Goal: Feedback & Contribution: Contribute content

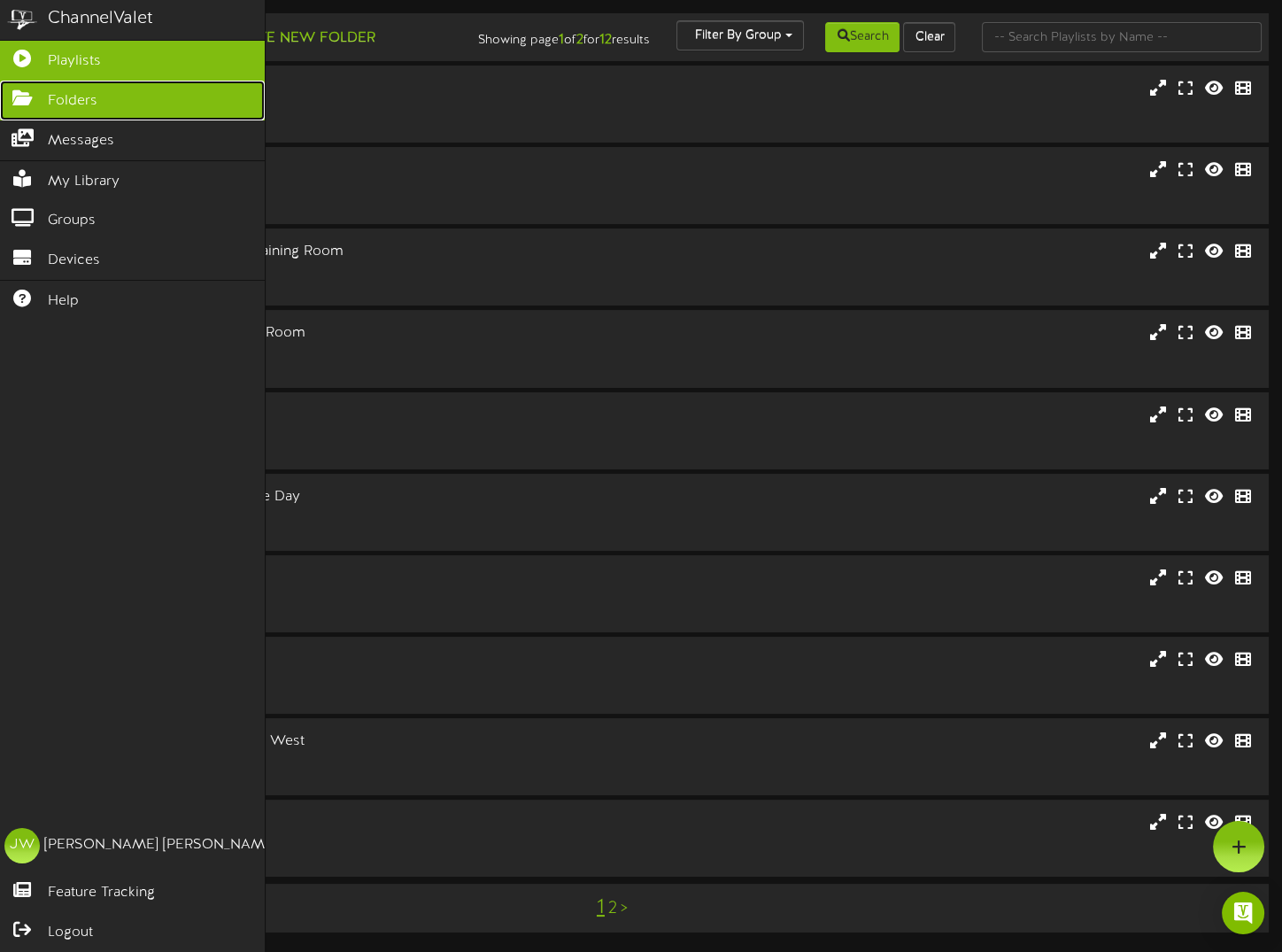
click at [32, 95] on icon at bounding box center [22, 96] width 44 height 14
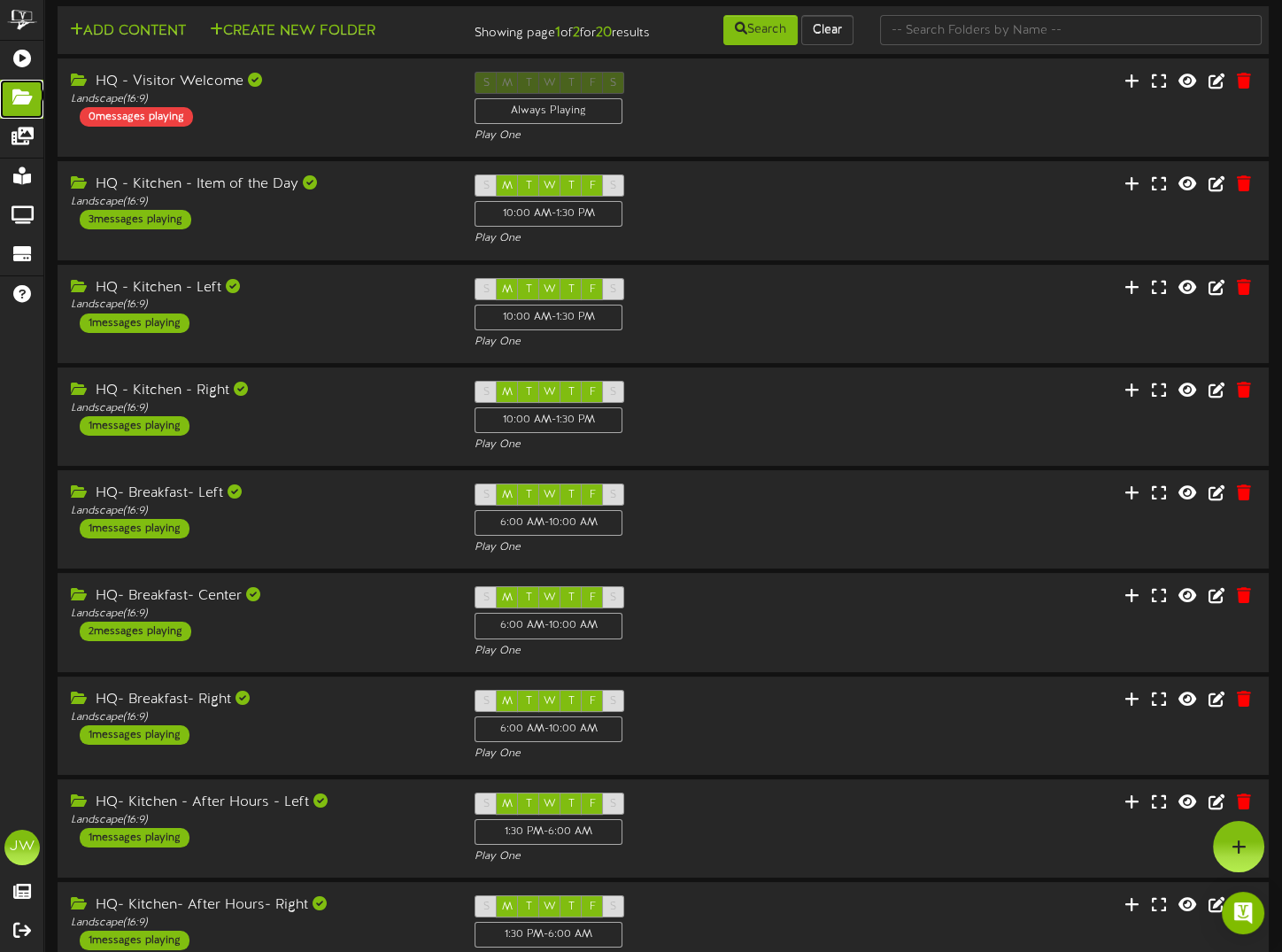
scroll to position [236, 0]
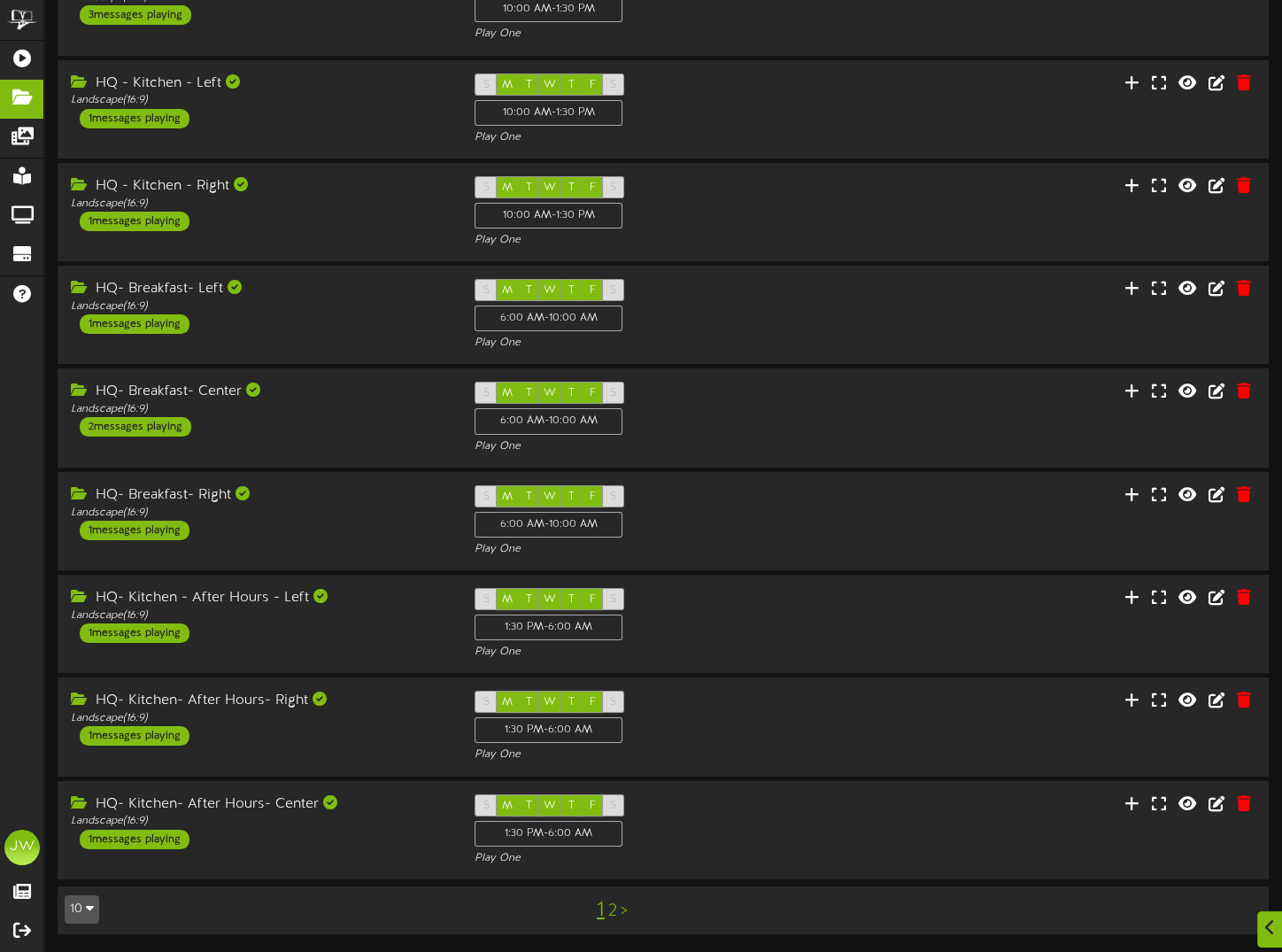
click at [608, 910] on link "2" at bounding box center [612, 911] width 9 height 20
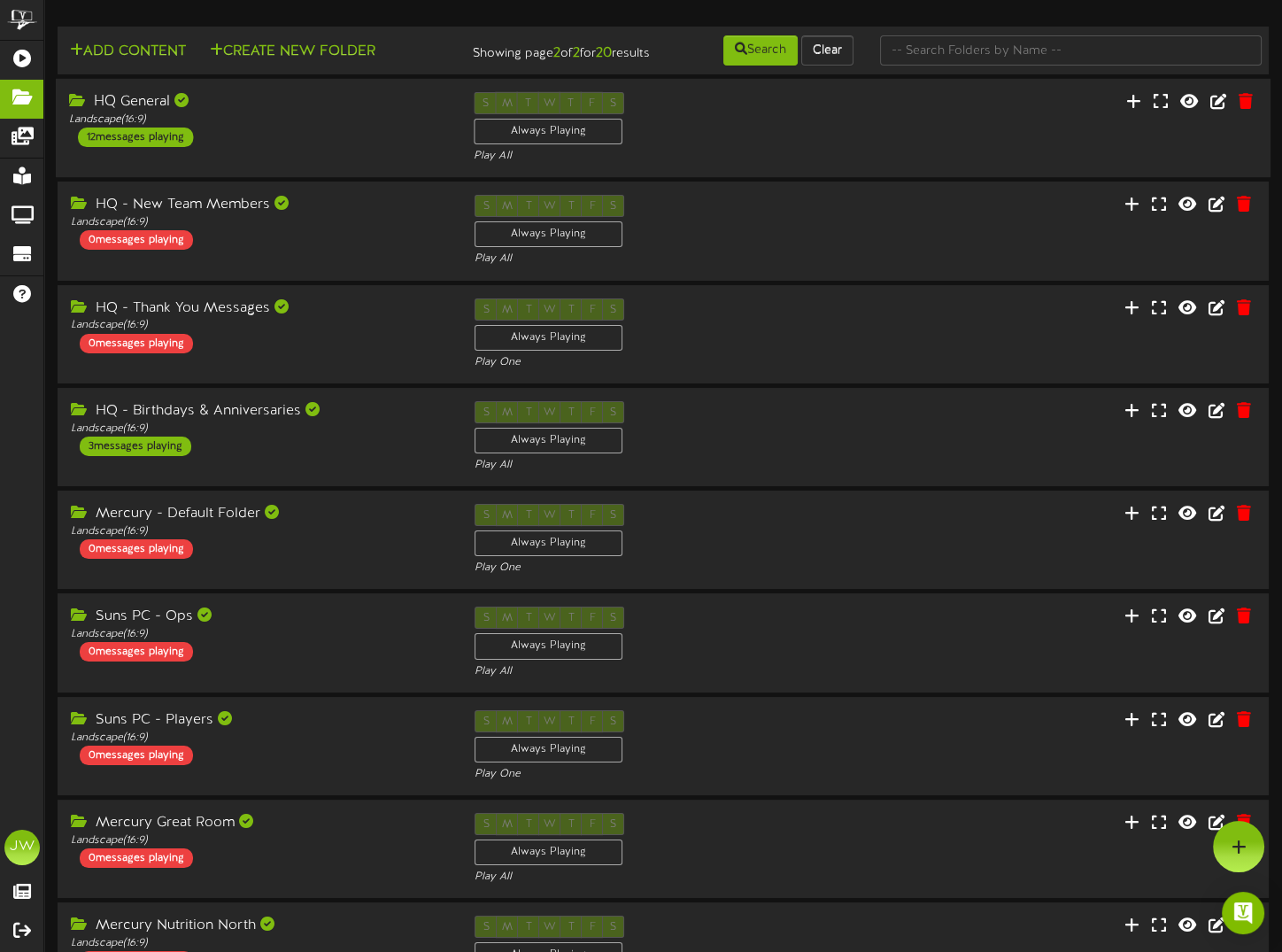
click at [137, 113] on div "HQ General" at bounding box center [259, 102] width 378 height 21
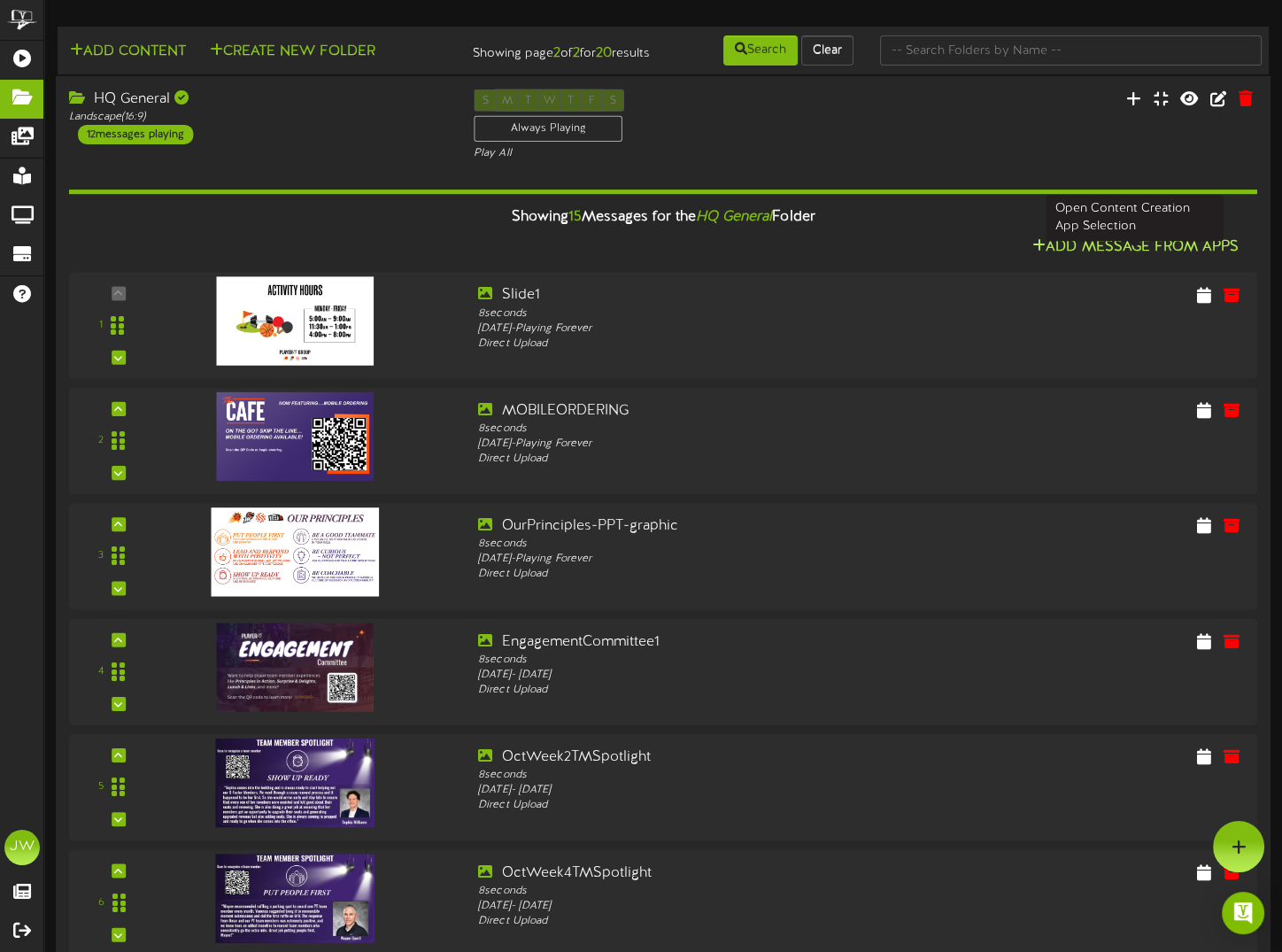
click at [1105, 257] on button "Add Message From Apps" at bounding box center [1136, 247] width 217 height 23
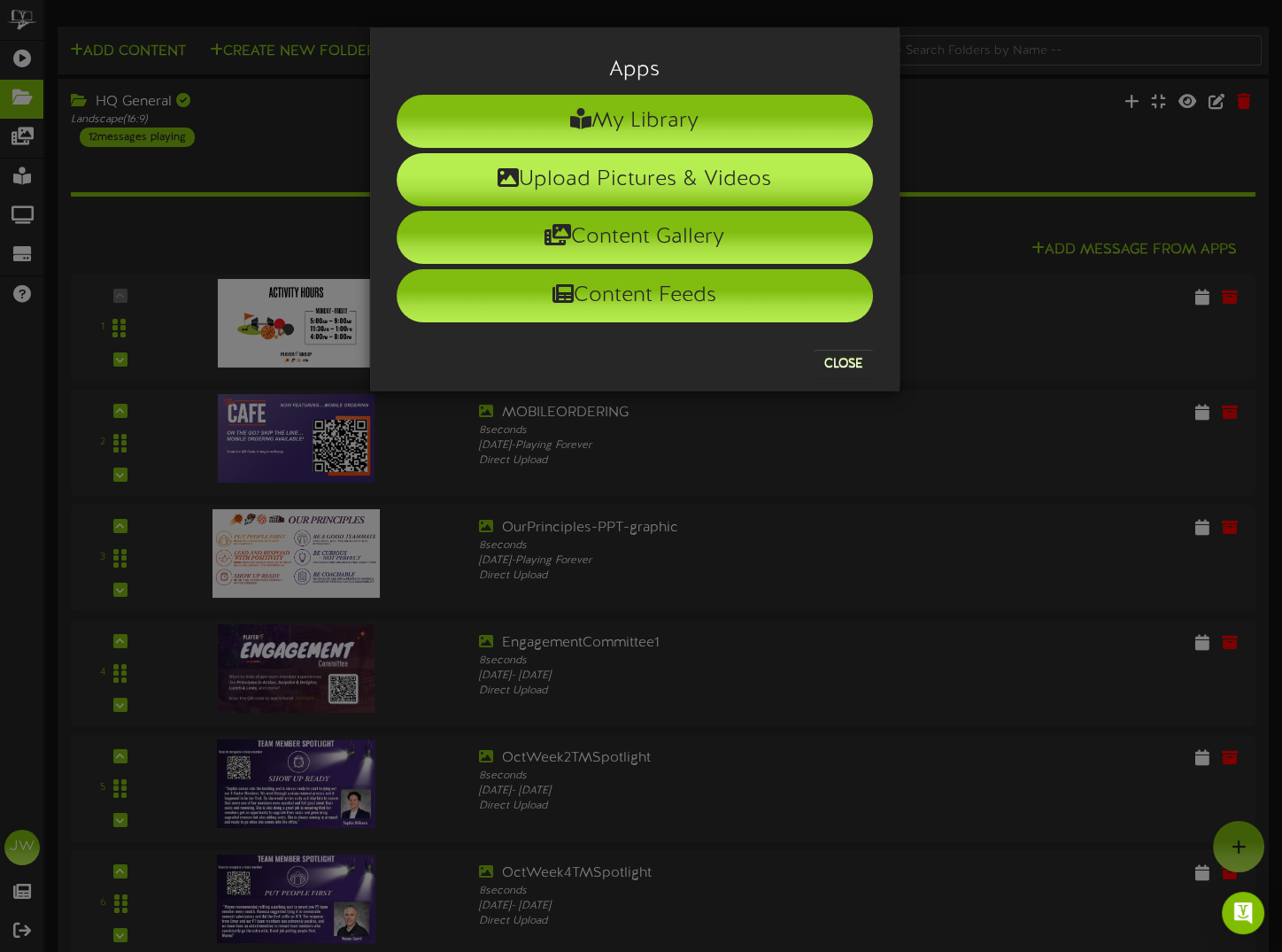
click at [766, 176] on li "Upload Pictures & Videos" at bounding box center [635, 179] width 476 height 53
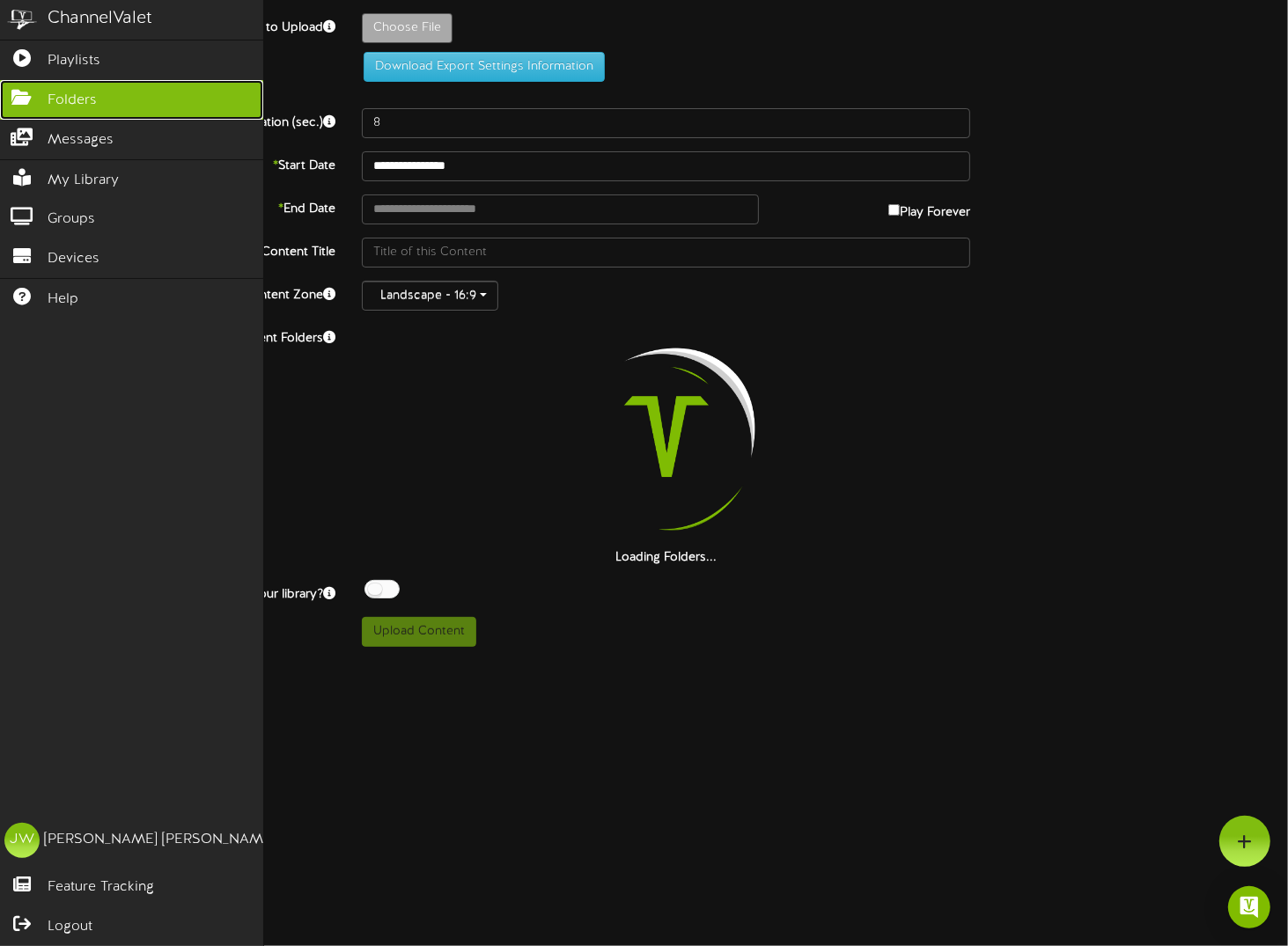
drag, startPoint x: 61, startPoint y: 95, endPoint x: 78, endPoint y: 98, distance: 17.3
click at [61, 95] on span "Folders" at bounding box center [72, 100] width 50 height 20
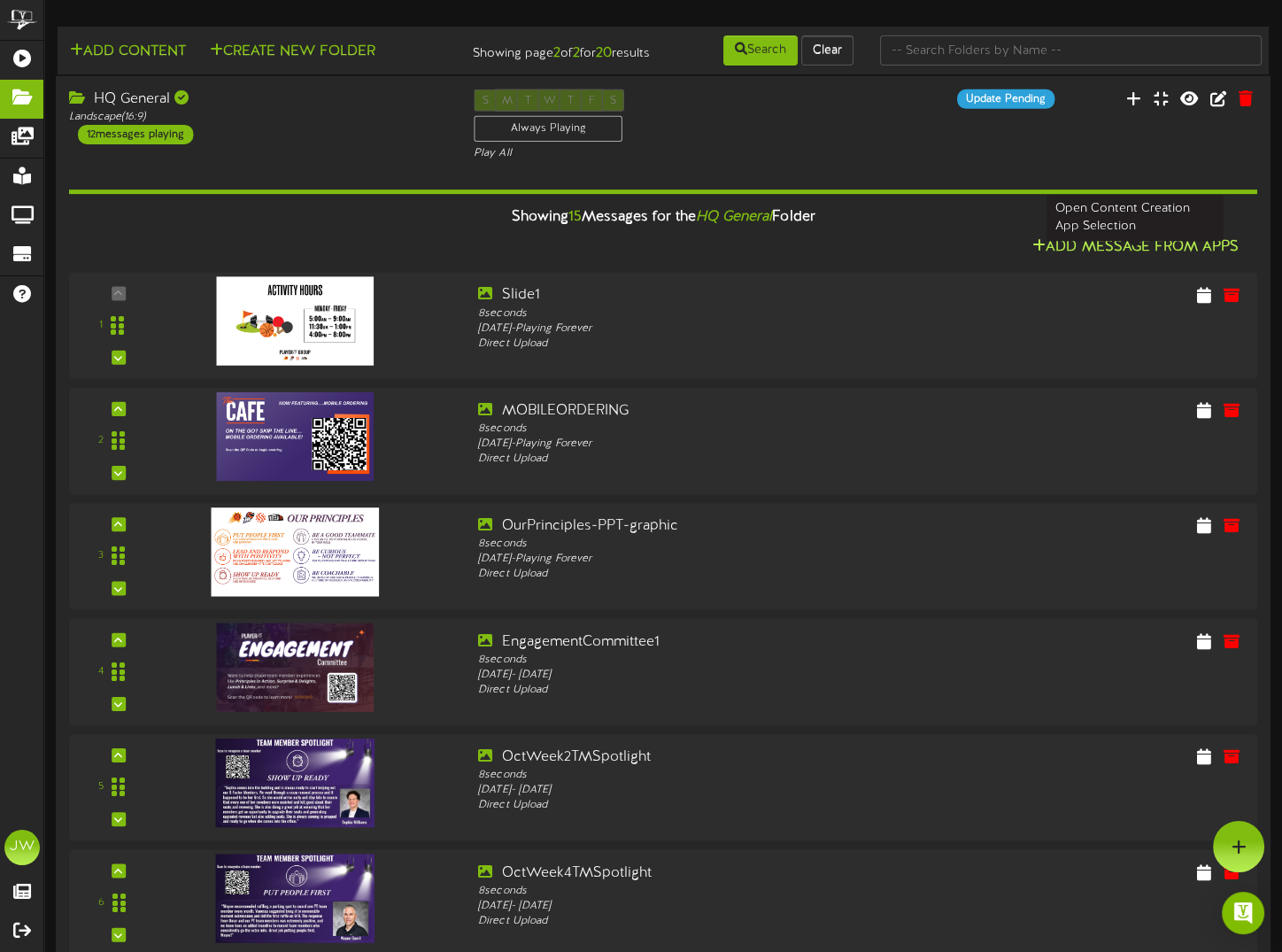
click at [1096, 259] on button "Add Message From Apps" at bounding box center [1136, 247] width 217 height 23
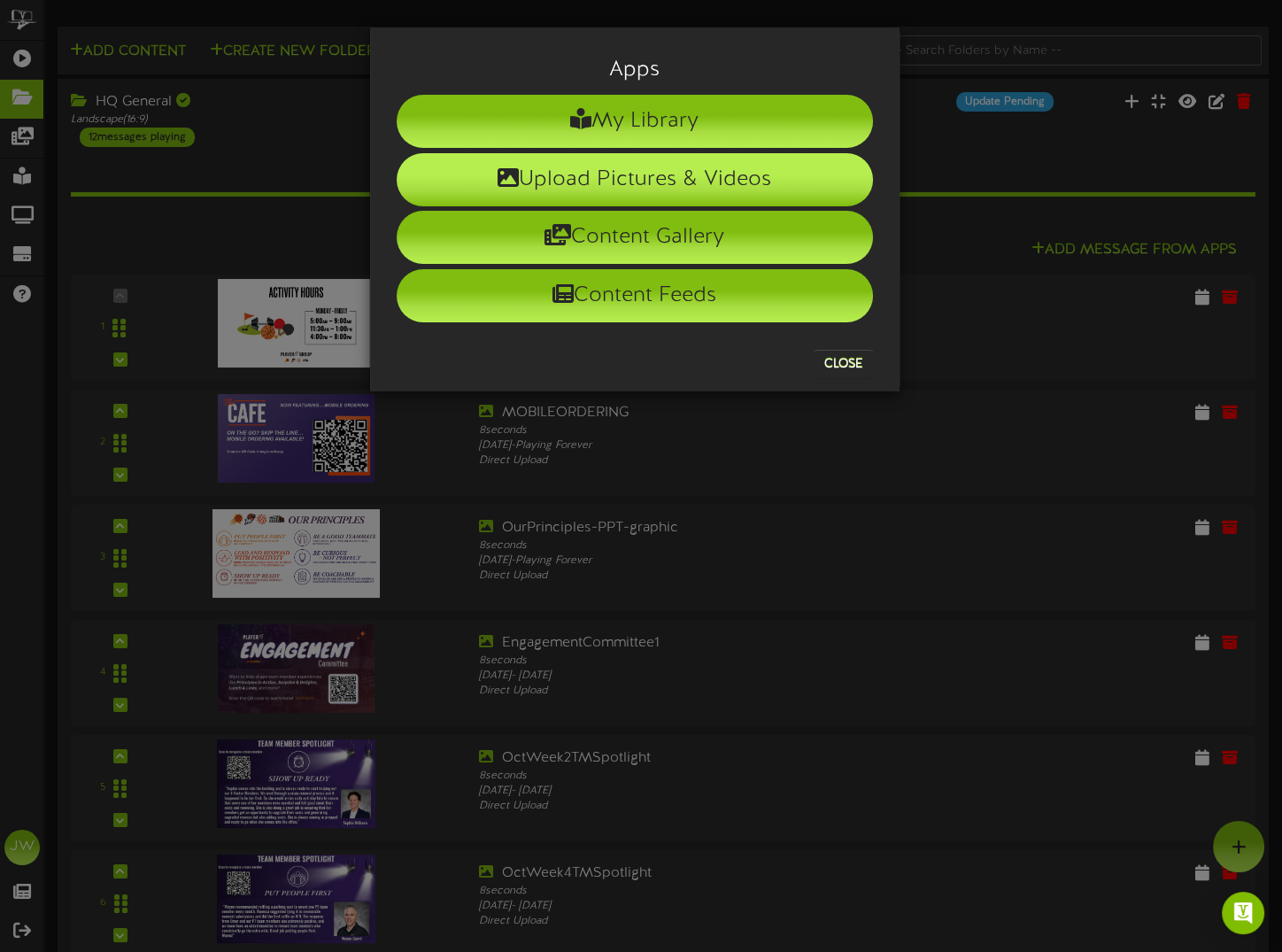
click at [703, 185] on li "Upload Pictures & Videos" at bounding box center [635, 179] width 476 height 53
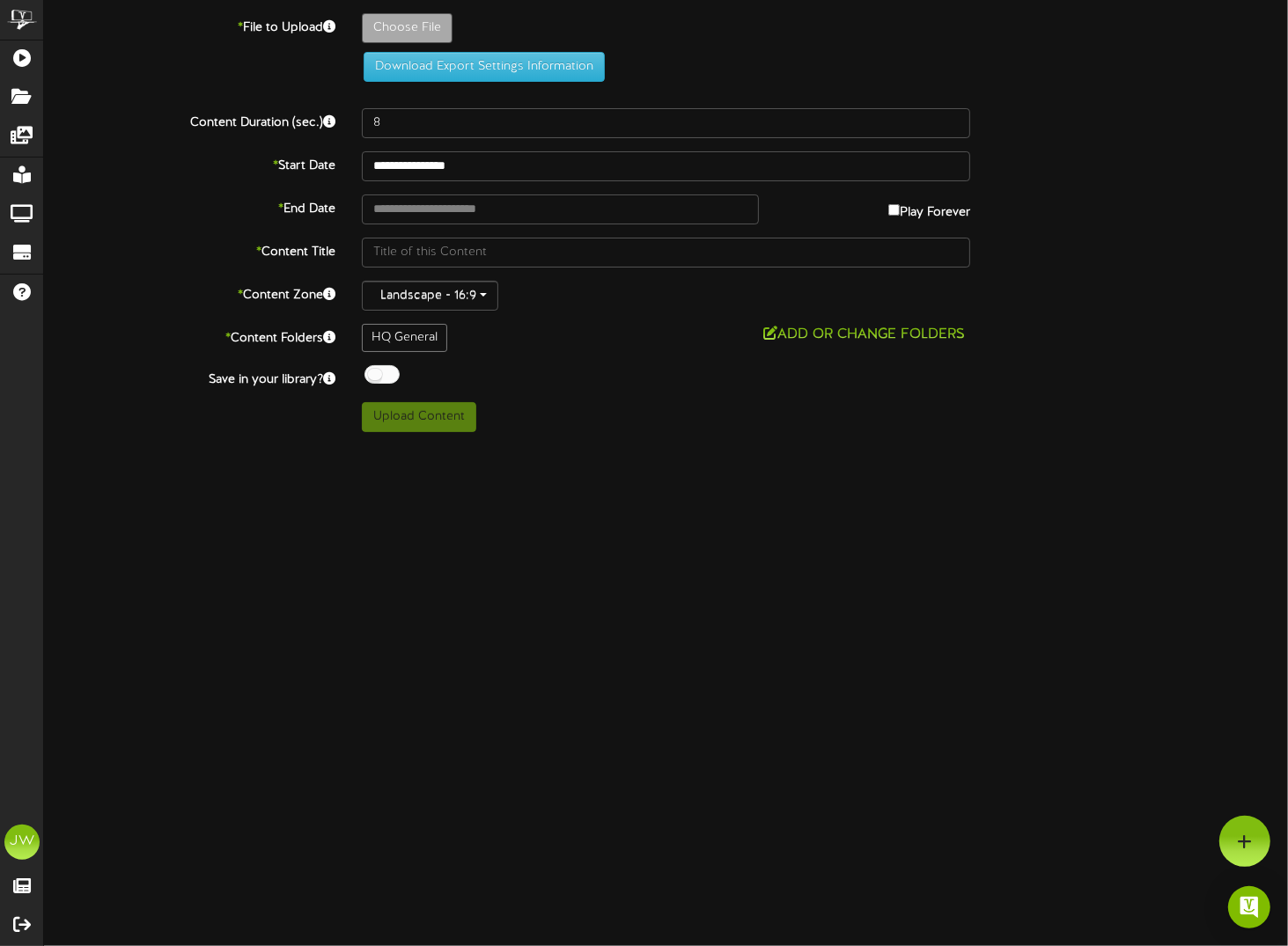
click at [776, 439] on div "ChannelValet Playlists Folders Messages My Library Groups Devices Help JW Janna…" at bounding box center [644, 223] width 1288 height 446
type input "**********"
type input "SlamDunkSlide-PowerPointIPTVSlide"
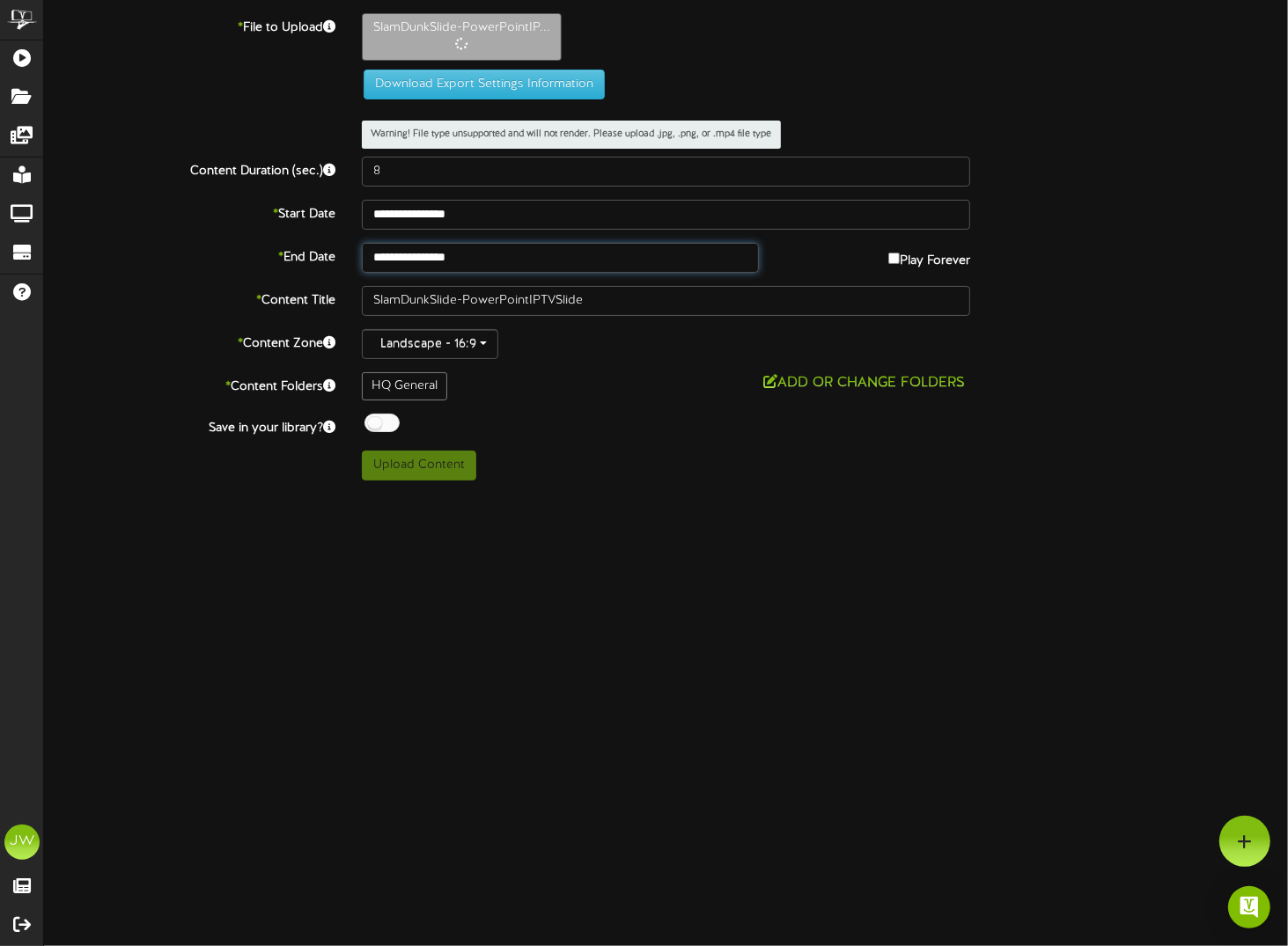
click at [482, 259] on input "**********" at bounding box center [561, 258] width 397 height 30
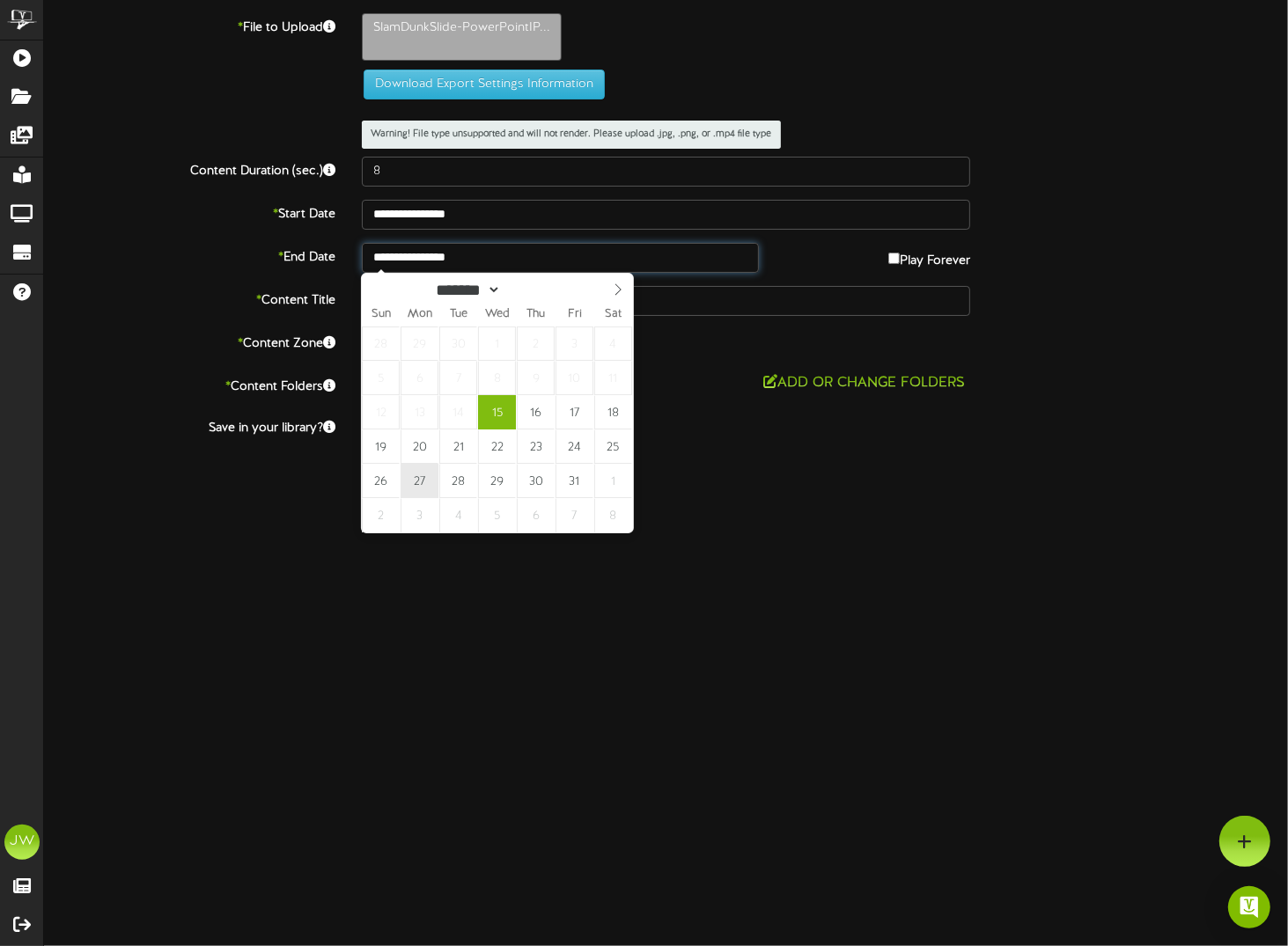
type input "**********"
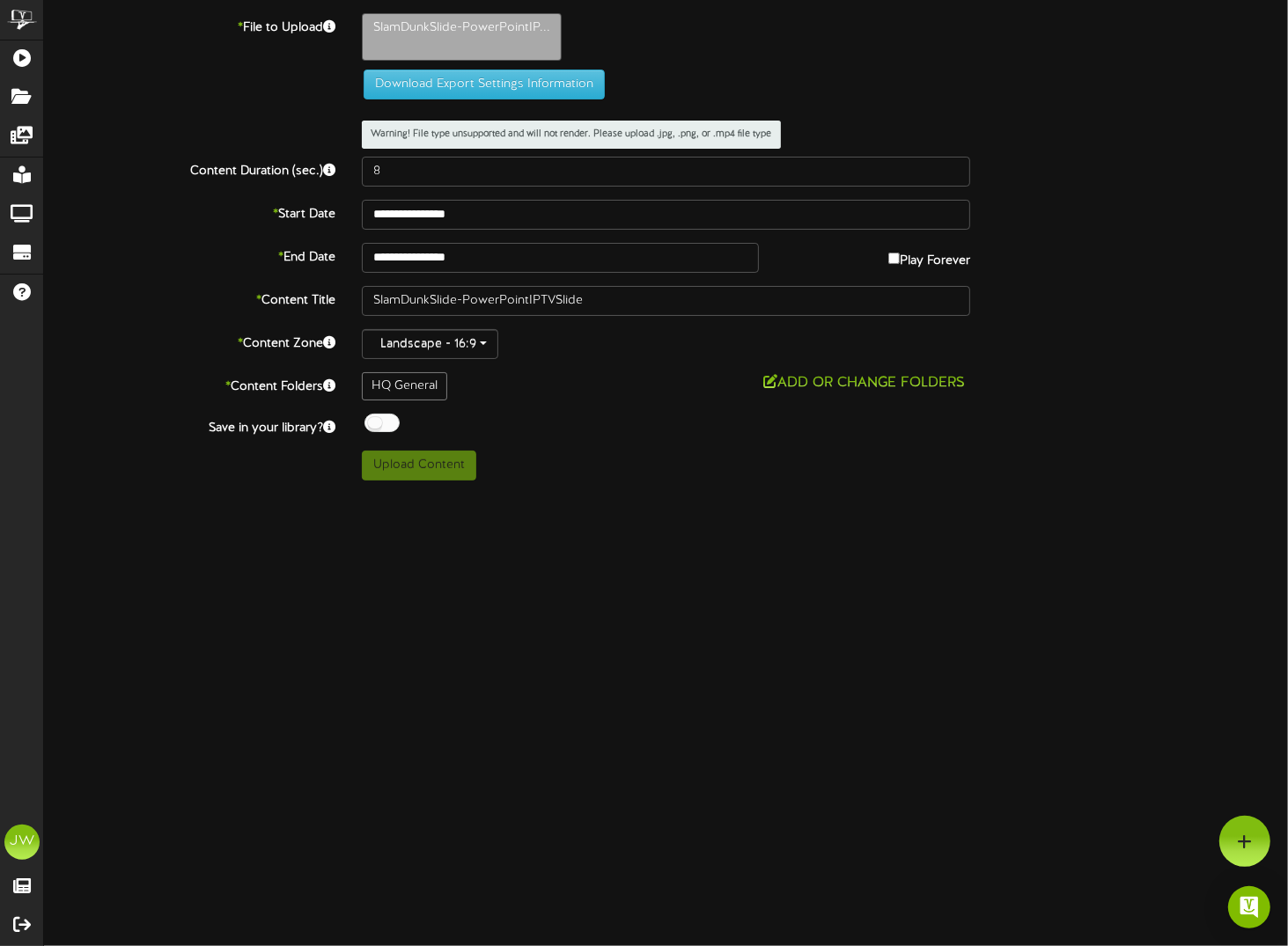
click at [492, 493] on html "ChannelValet Playlists Folders Messages My Library Groups Devices Help JW Janna…" at bounding box center [644, 246] width 1288 height 493
click at [376, 418] on div at bounding box center [382, 422] width 35 height 18
click at [905, 493] on html "ChannelValet Playlists Folders Messages My Library Groups Devices Help JW Janna…" at bounding box center [644, 246] width 1288 height 493
click at [463, 419] on div "Off On" at bounding box center [667, 425] width 609 height 23
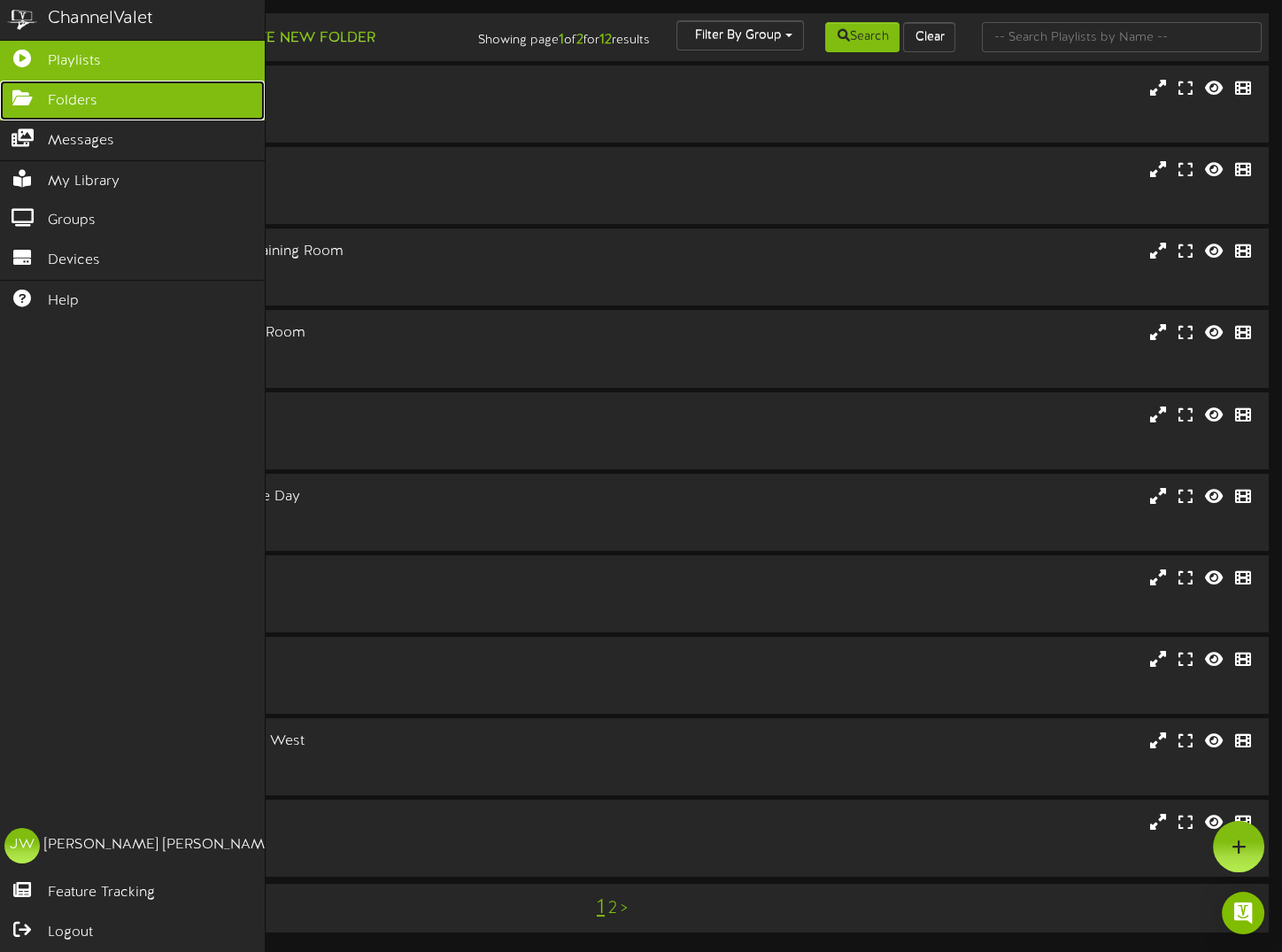
drag, startPoint x: 24, startPoint y: 93, endPoint x: 36, endPoint y: 88, distance: 13.0
click at [24, 93] on icon at bounding box center [22, 96] width 44 height 14
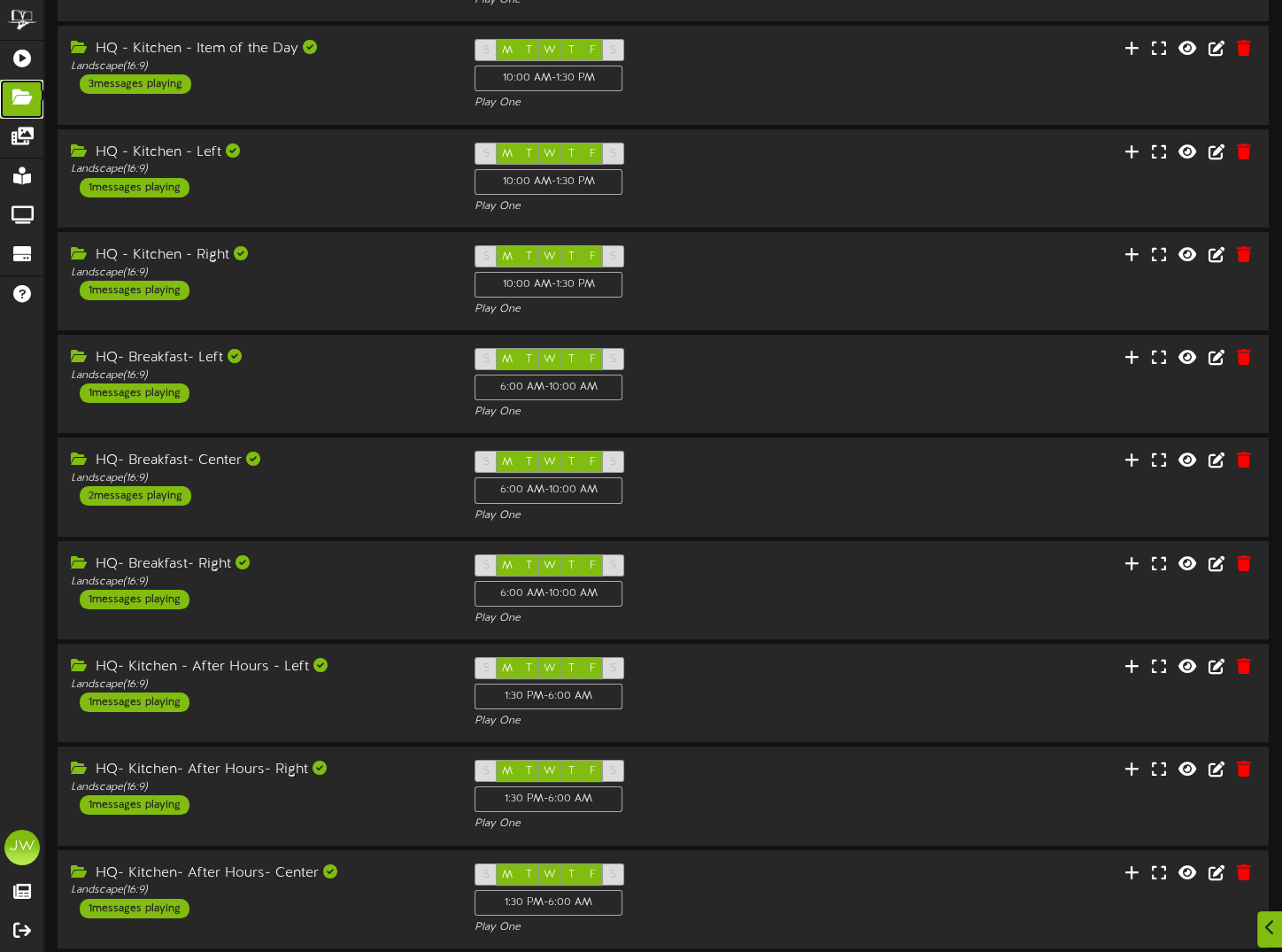
scroll to position [236, 0]
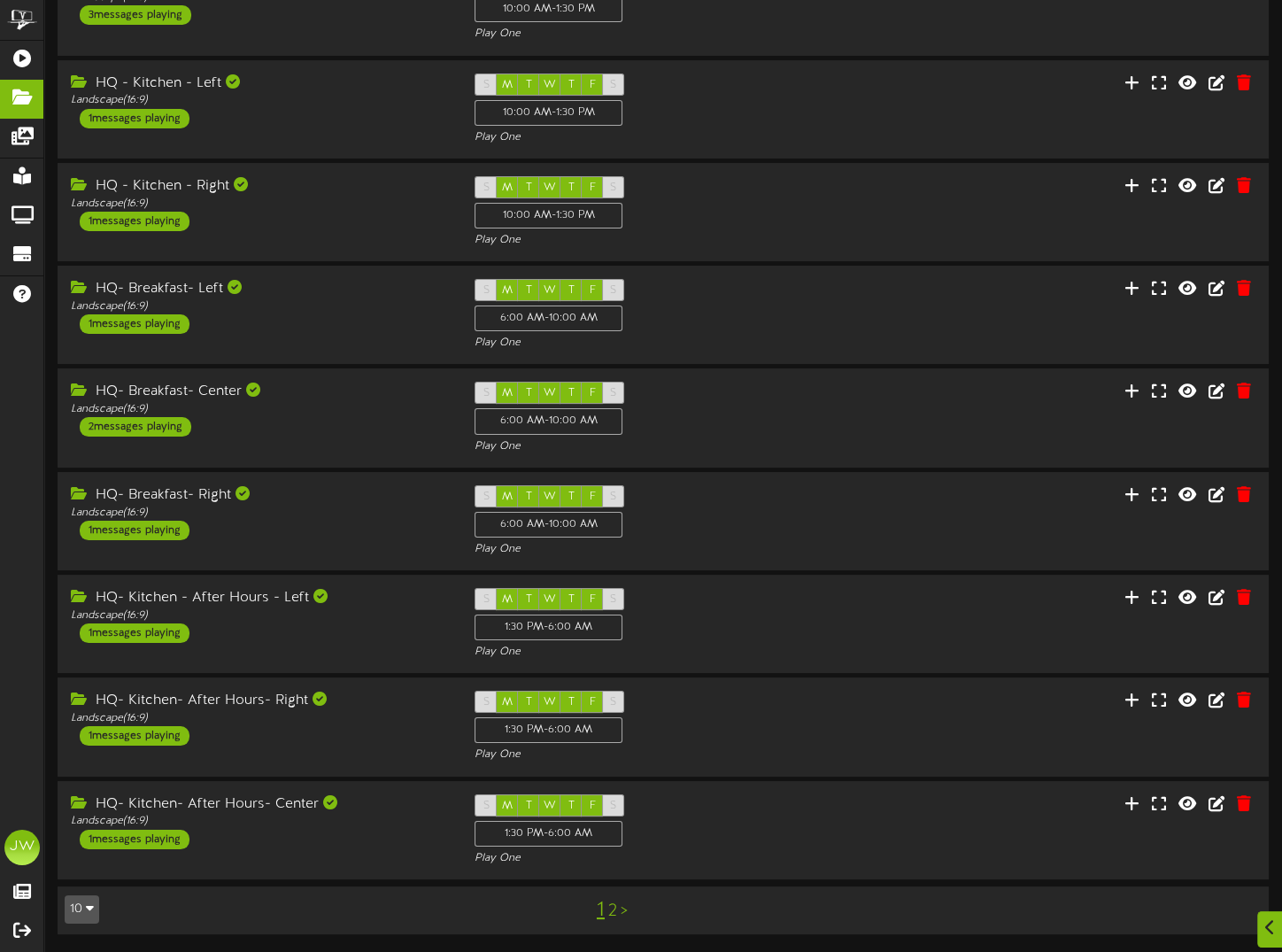
click at [615, 911] on link "2" at bounding box center [612, 911] width 9 height 20
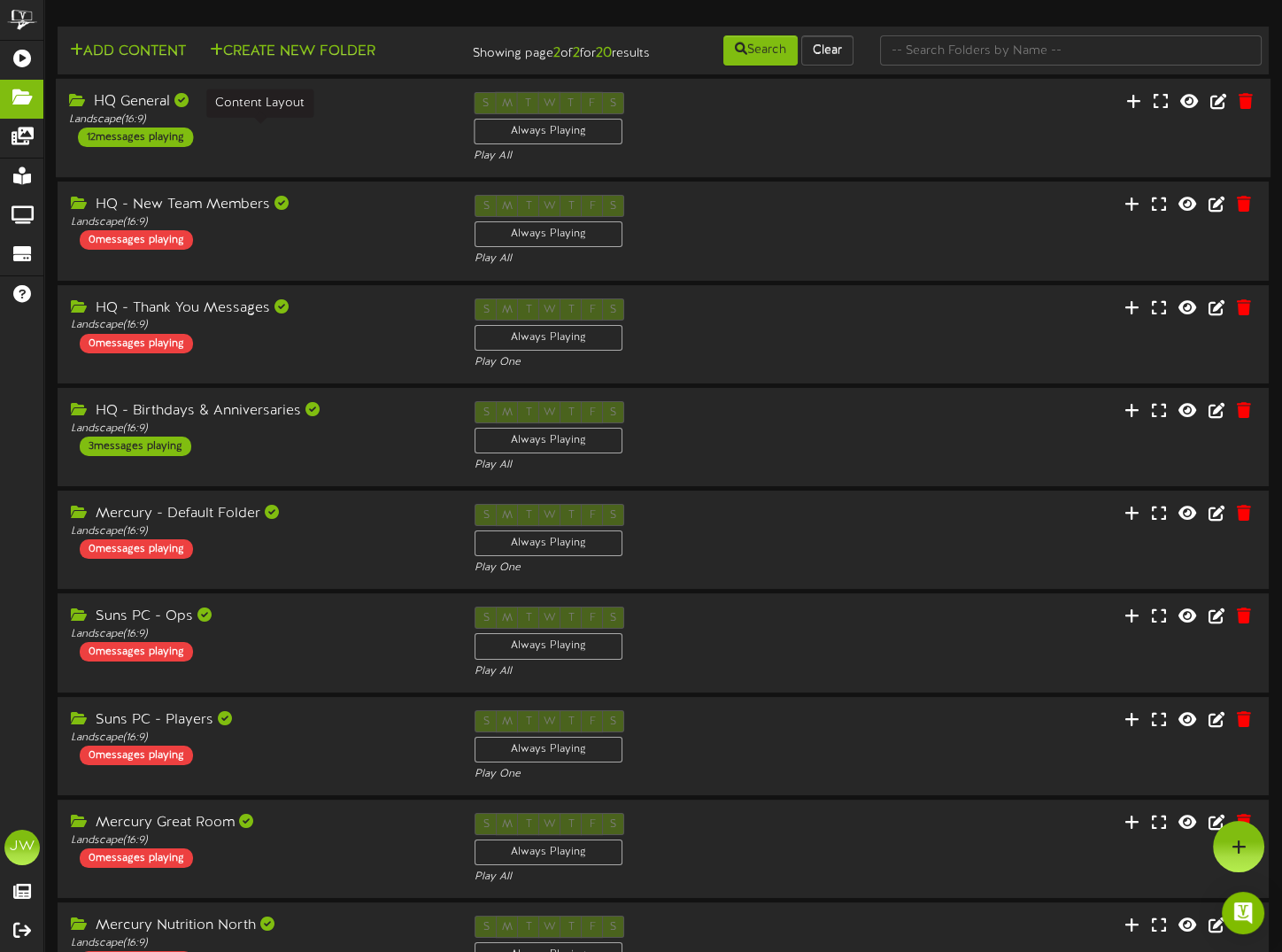
click at [136, 113] on div "HQ General" at bounding box center [259, 102] width 378 height 21
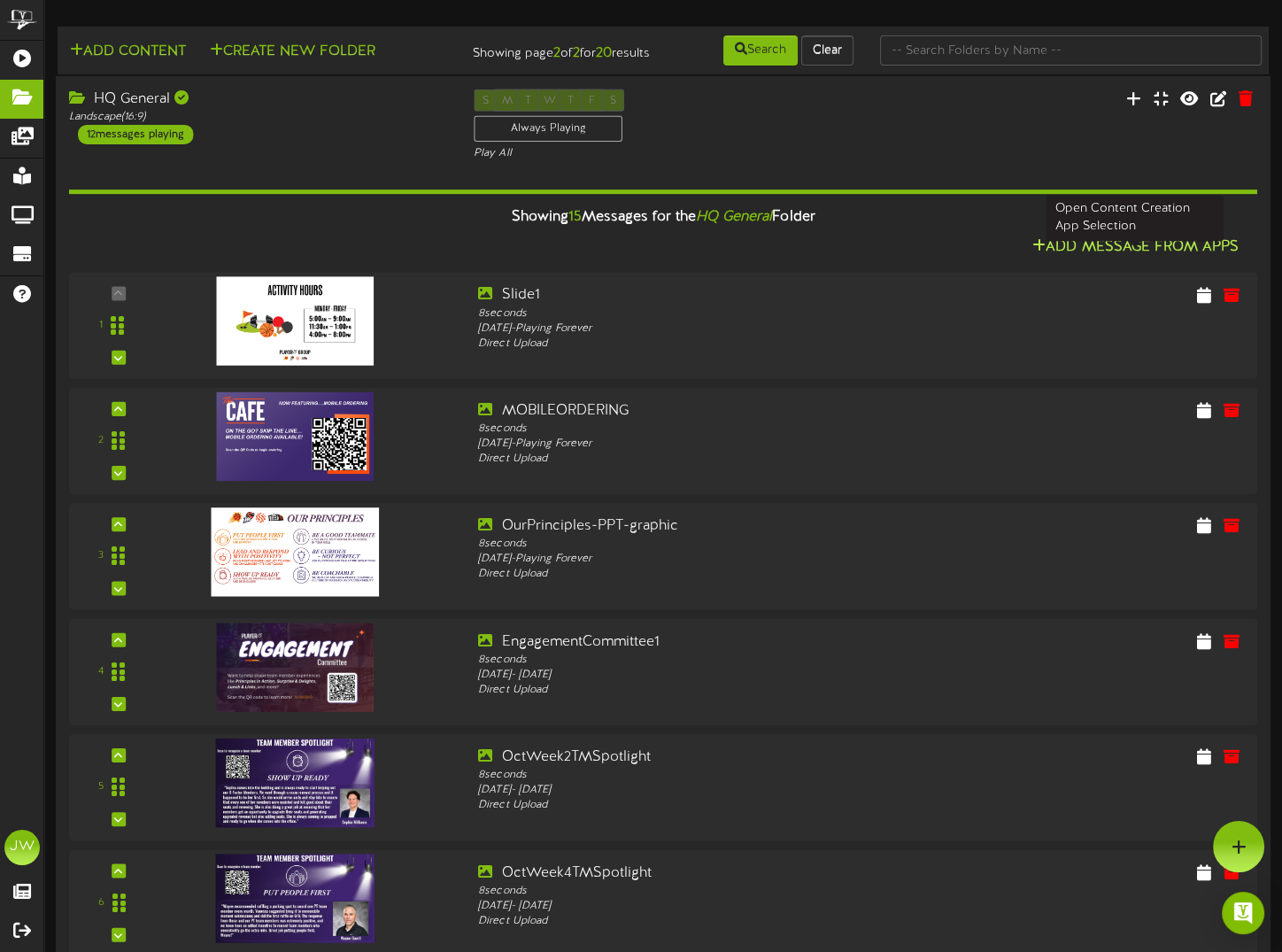
click at [1161, 259] on button "Add Message From Apps" at bounding box center [1136, 247] width 217 height 23
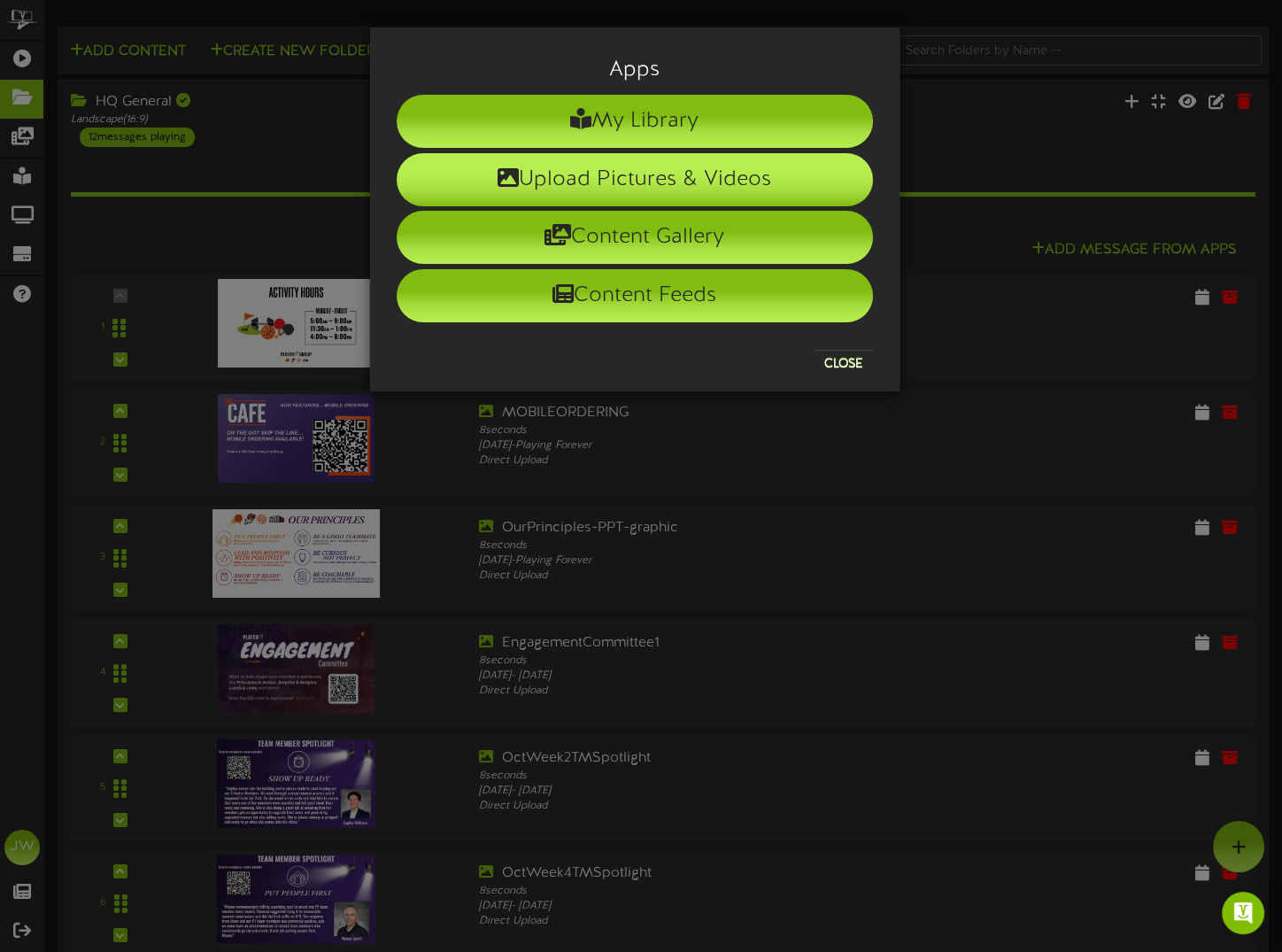
click at [663, 180] on li "Upload Pictures & Videos" at bounding box center [635, 179] width 476 height 53
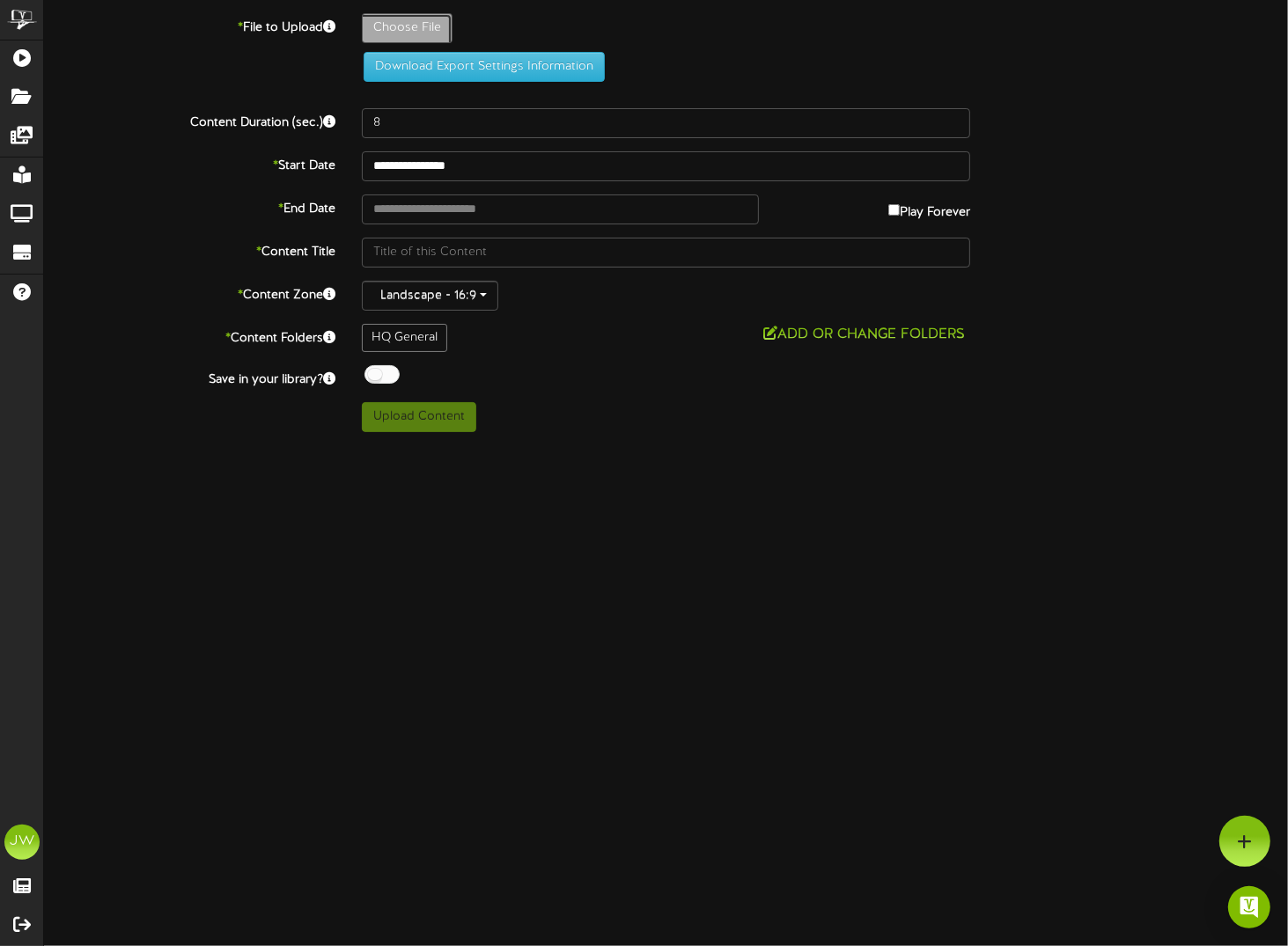
type input "**********"
type input "SlamDunkSlide-PowerPointIPTVSlide"
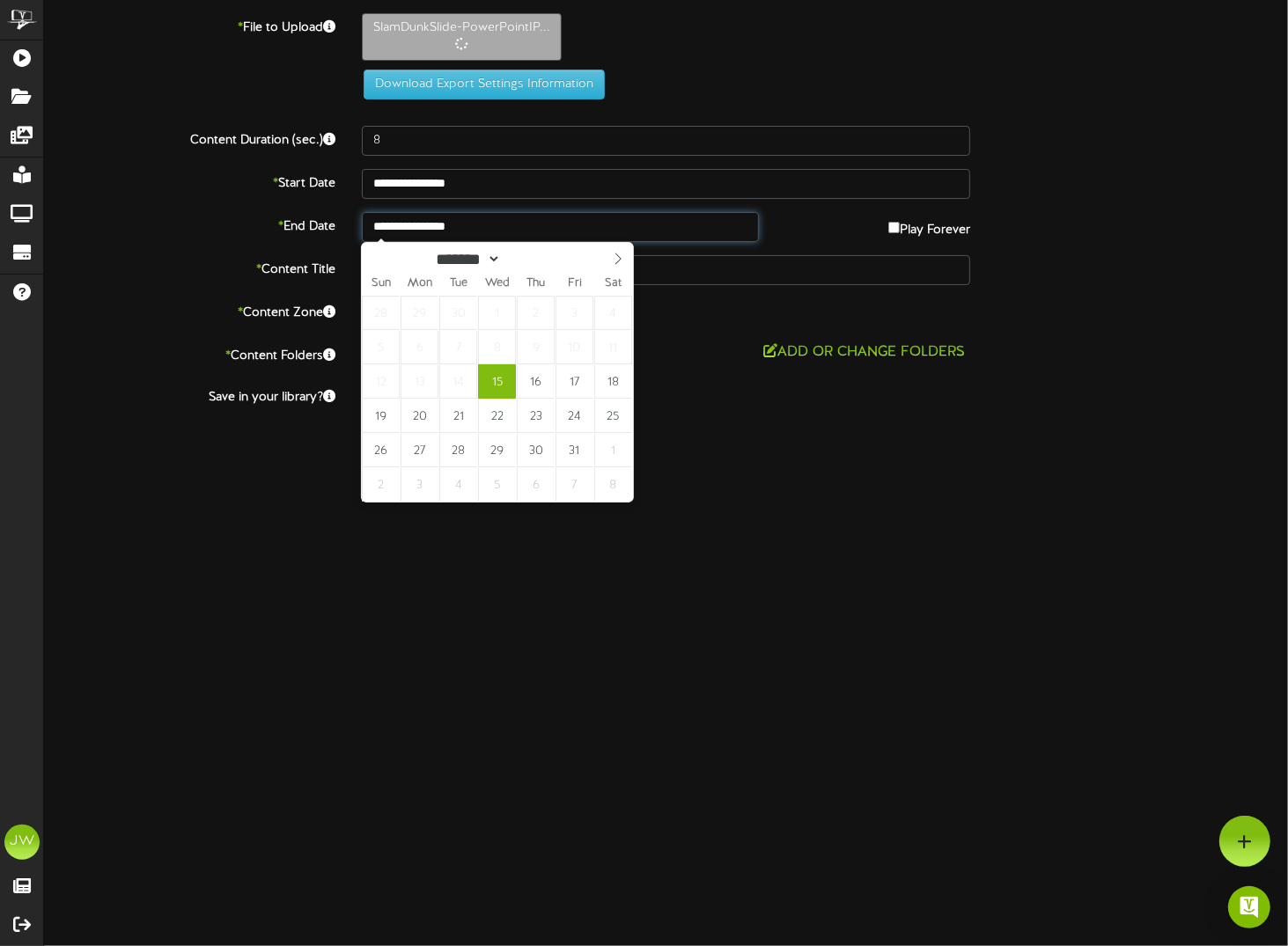
click at [466, 222] on input "**********" at bounding box center [561, 227] width 397 height 30
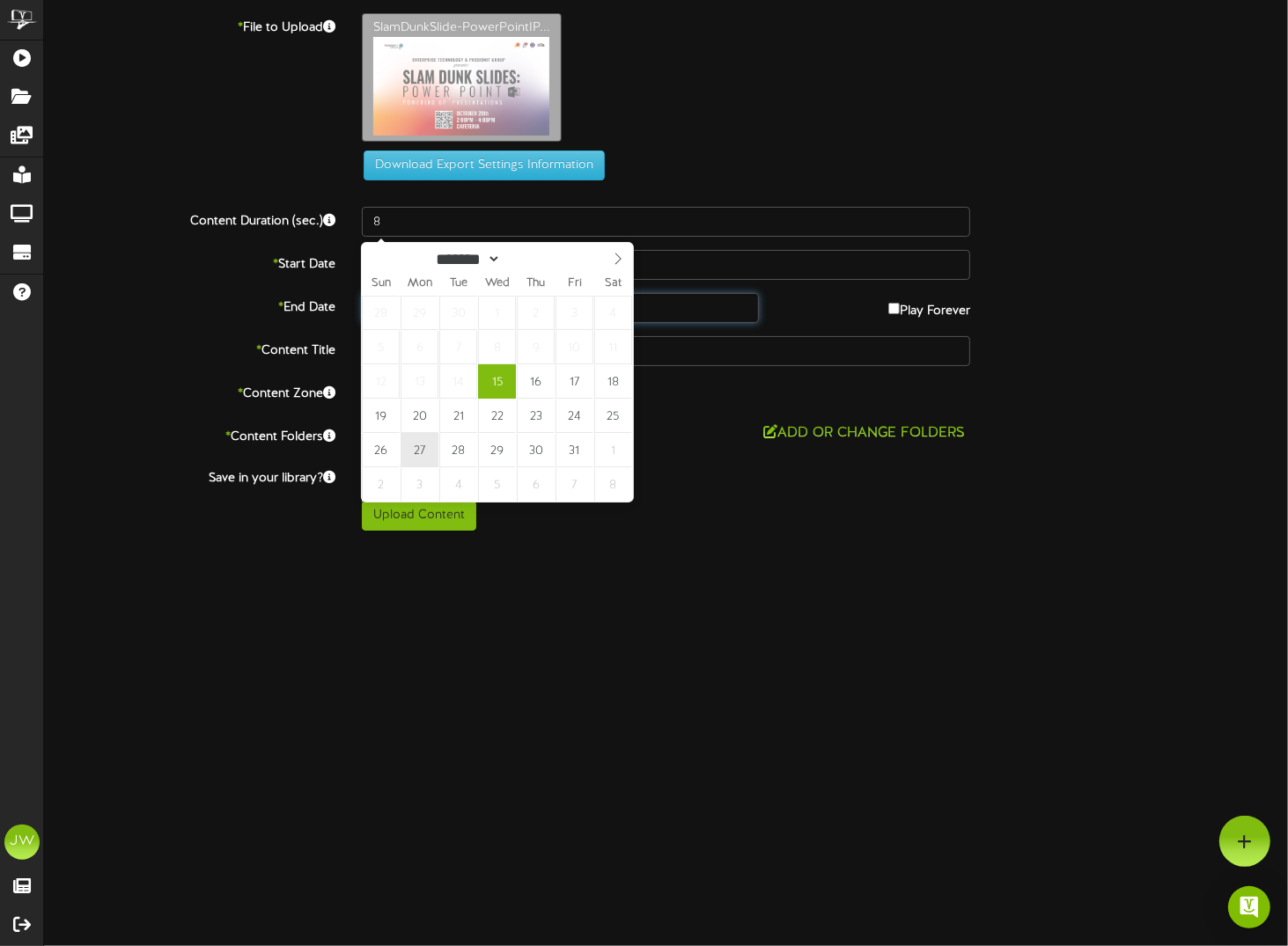
type input "**********"
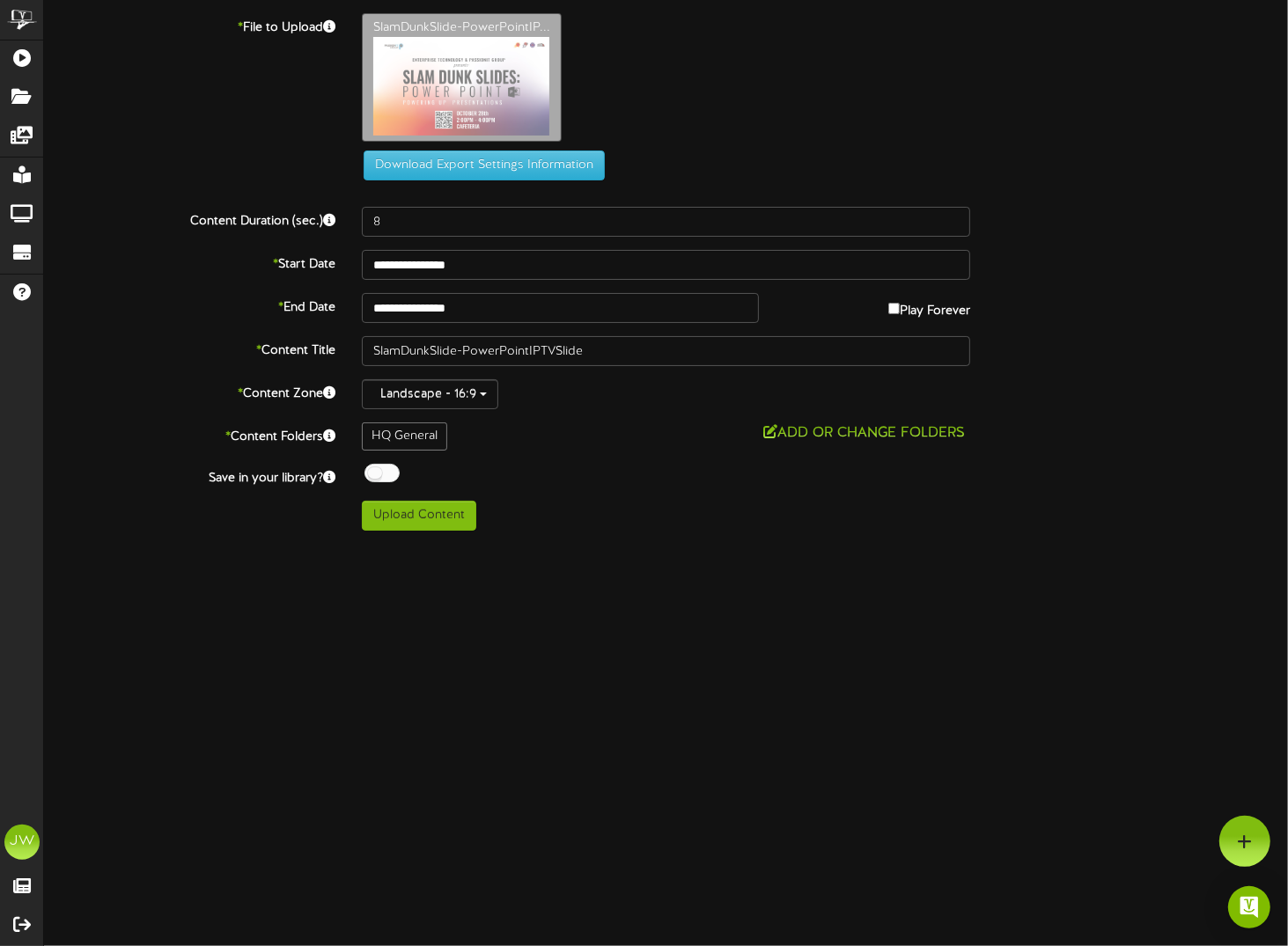
drag, startPoint x: 626, startPoint y: 617, endPoint x: 611, endPoint y: 599, distance: 23.4
click at [626, 544] on html "ChannelValet Playlists Folders Messages My Library Groups Devices Help JW Janna…" at bounding box center [644, 272] width 1288 height 544
click at [381, 472] on div at bounding box center [382, 473] width 35 height 18
click at [426, 509] on button "Upload Content" at bounding box center [420, 515] width 115 height 30
